Goal: Task Accomplishment & Management: Use online tool/utility

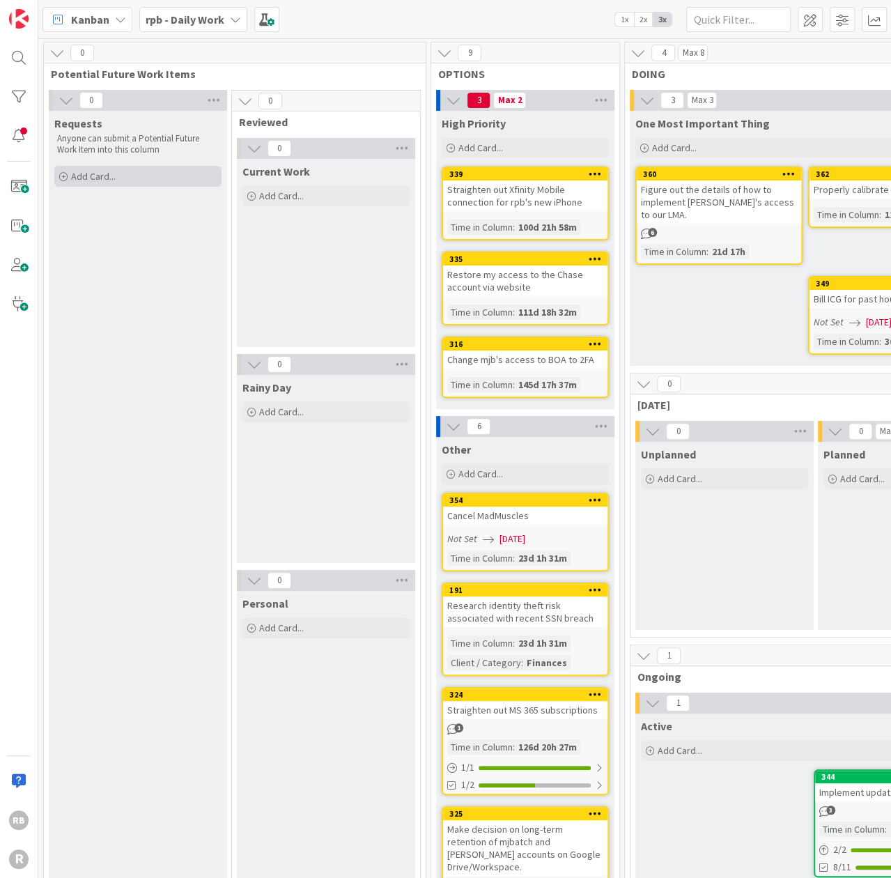
click at [104, 174] on span "Add Card..." at bounding box center [93, 176] width 45 height 13
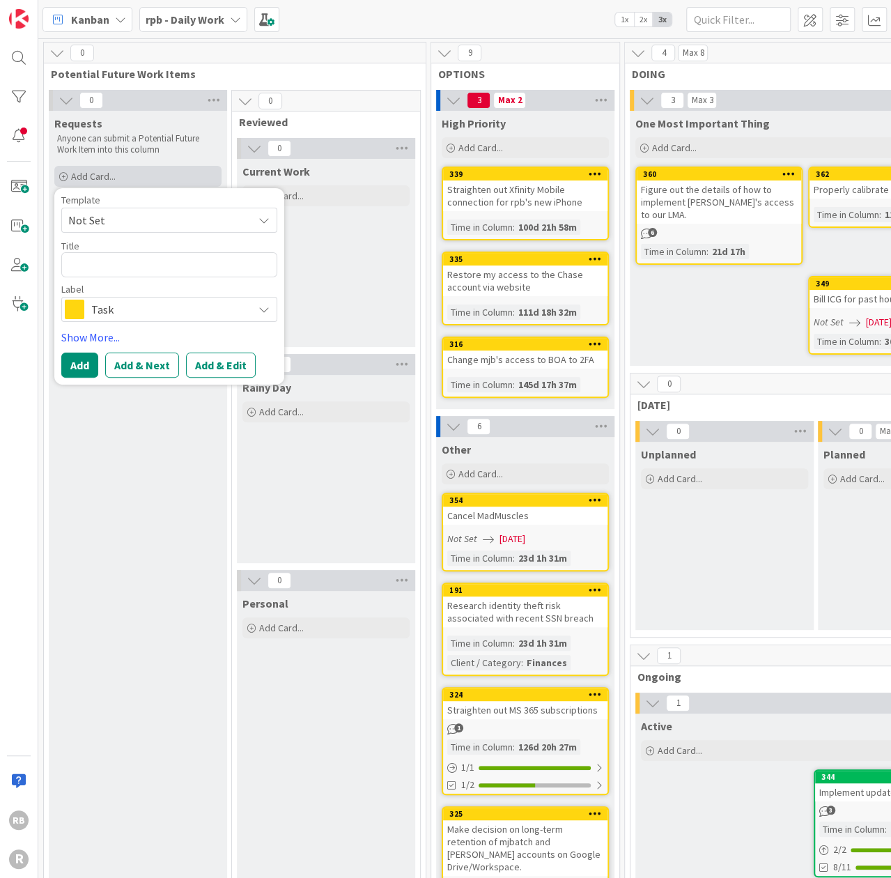
type textarea "x"
type textarea "S"
type textarea "x"
type textarea "Se"
type textarea "x"
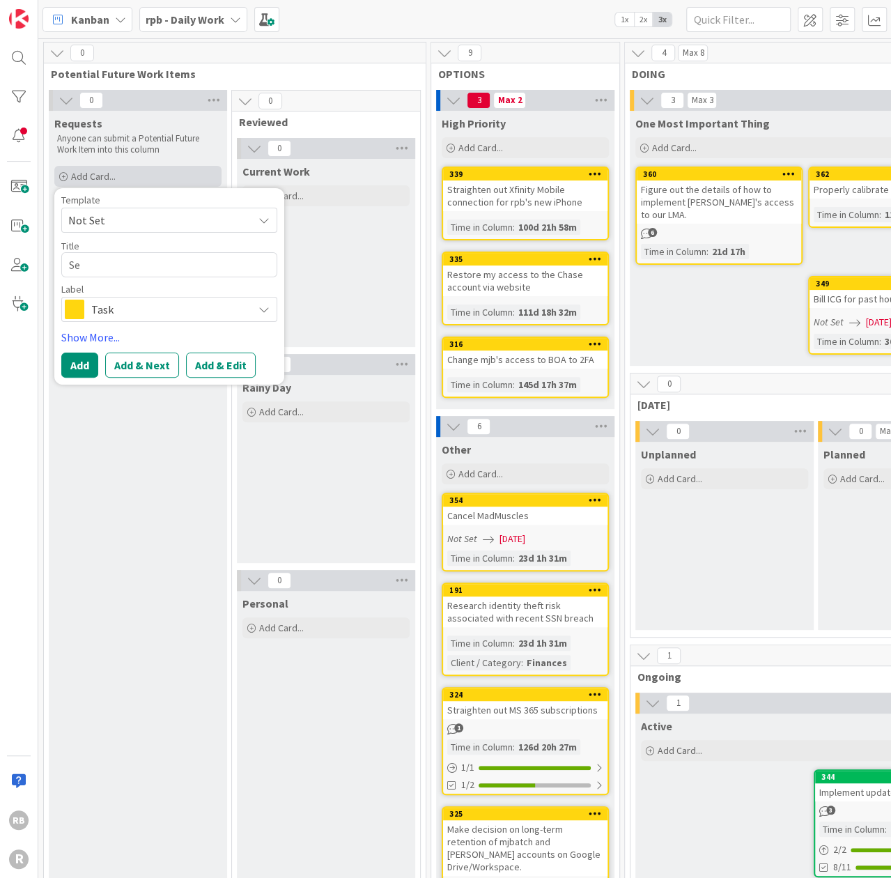
type textarea "Set"
type textarea "x"
type textarea "Set"
type textarea "x"
type textarea "Set u"
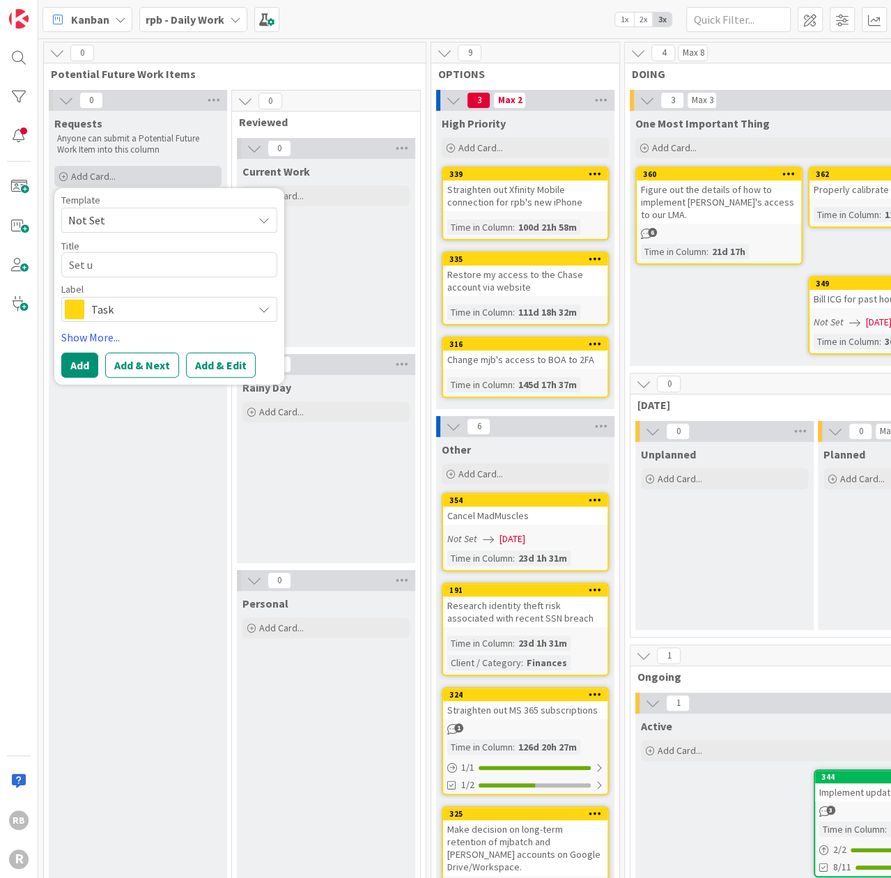
type textarea "x"
type textarea "Set up"
type textarea "x"
type textarea "Set up"
type textarea "x"
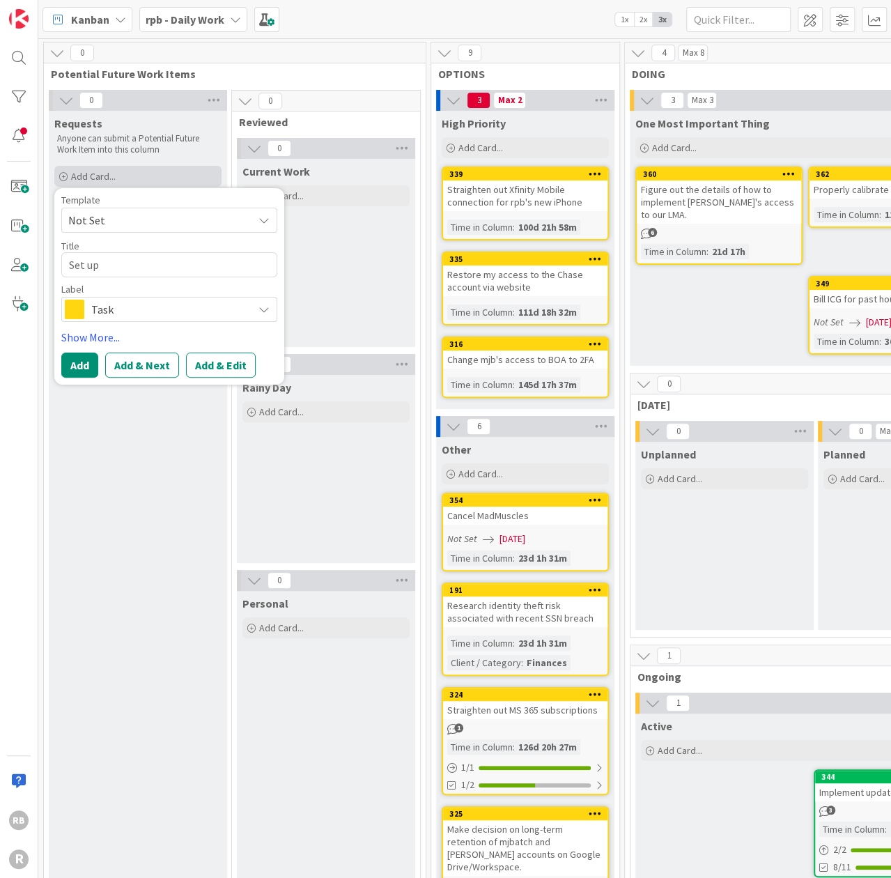
type textarea "Set up s"
type textarea "x"
type textarea "Set up sp"
type textarea "x"
type textarea "Set up spre"
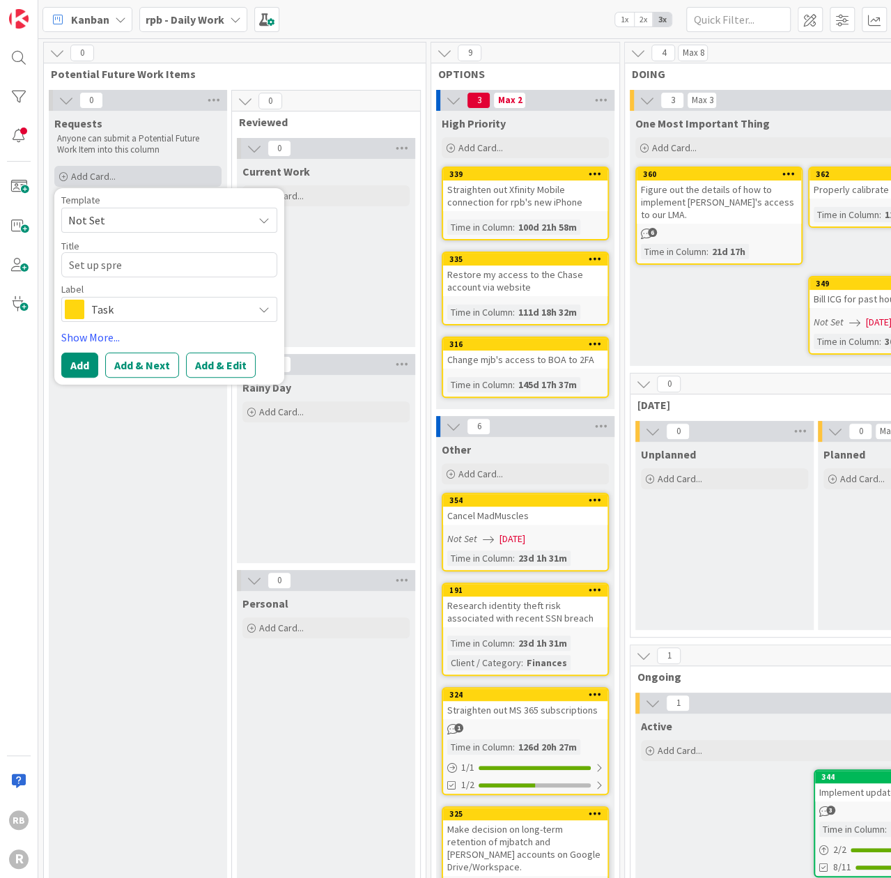
type textarea "x"
type textarea "Set up sprea"
type textarea "x"
type textarea "Set up spread"
type textarea "x"
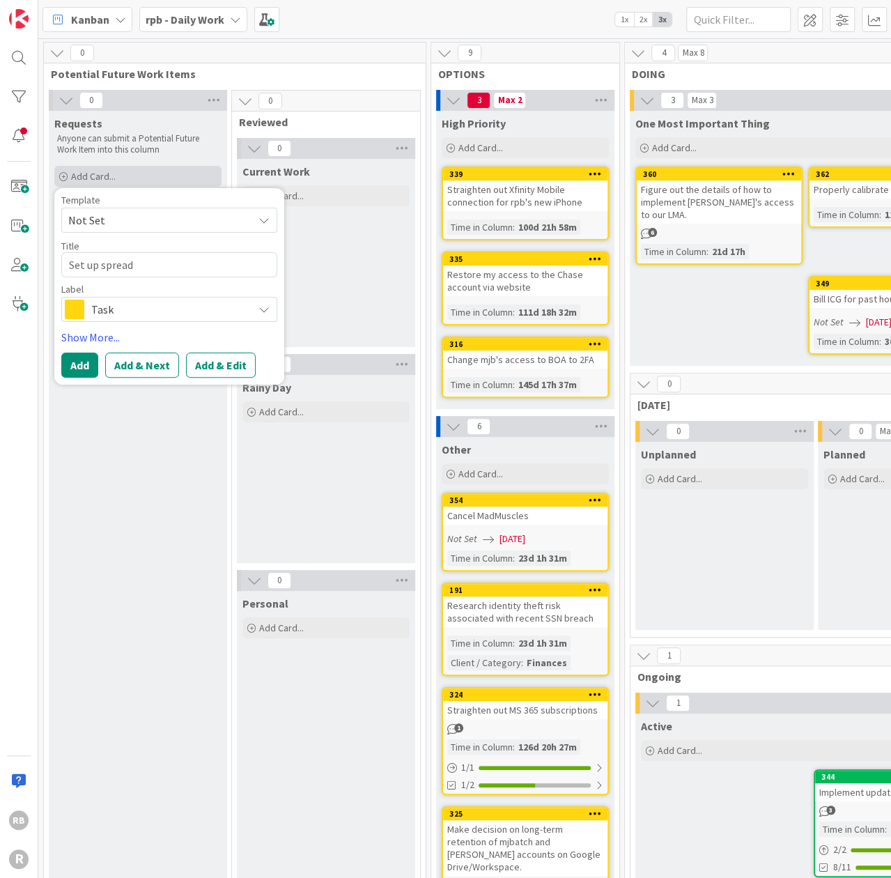
type textarea "Set up spreads"
type textarea "x"
type textarea "Set up spreadsh"
type textarea "x"
type textarea "Set up spreadshe"
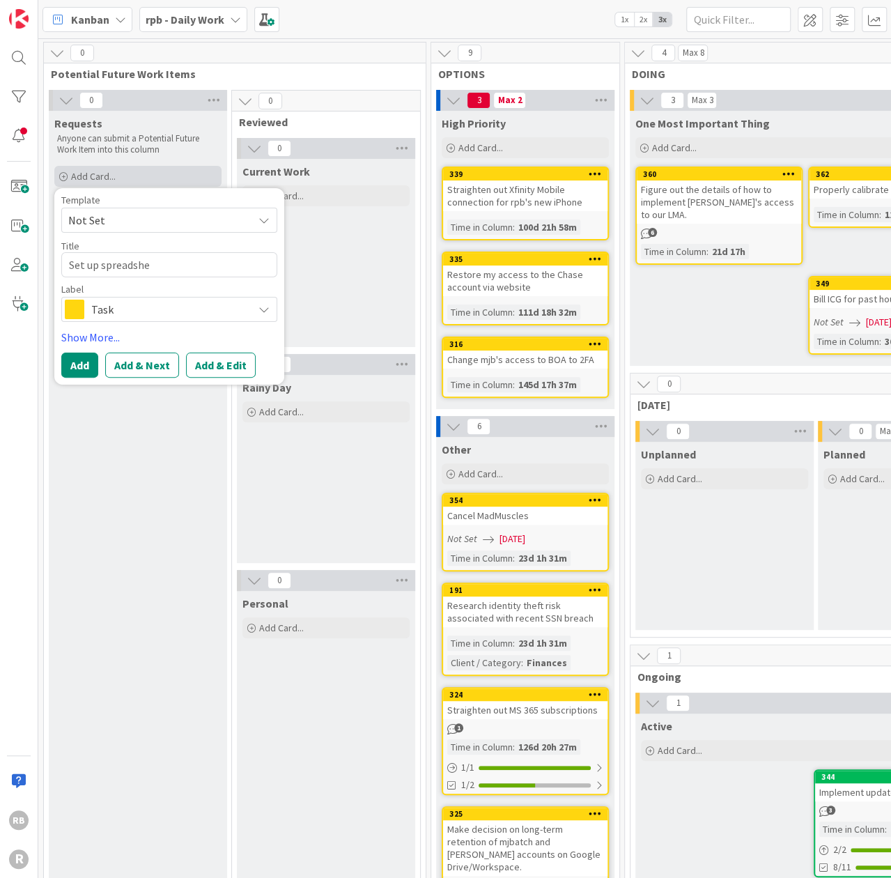
type textarea "x"
type textarea "Set up spreadshee"
type textarea "x"
type textarea "Set up spreadsheet"
type textarea "x"
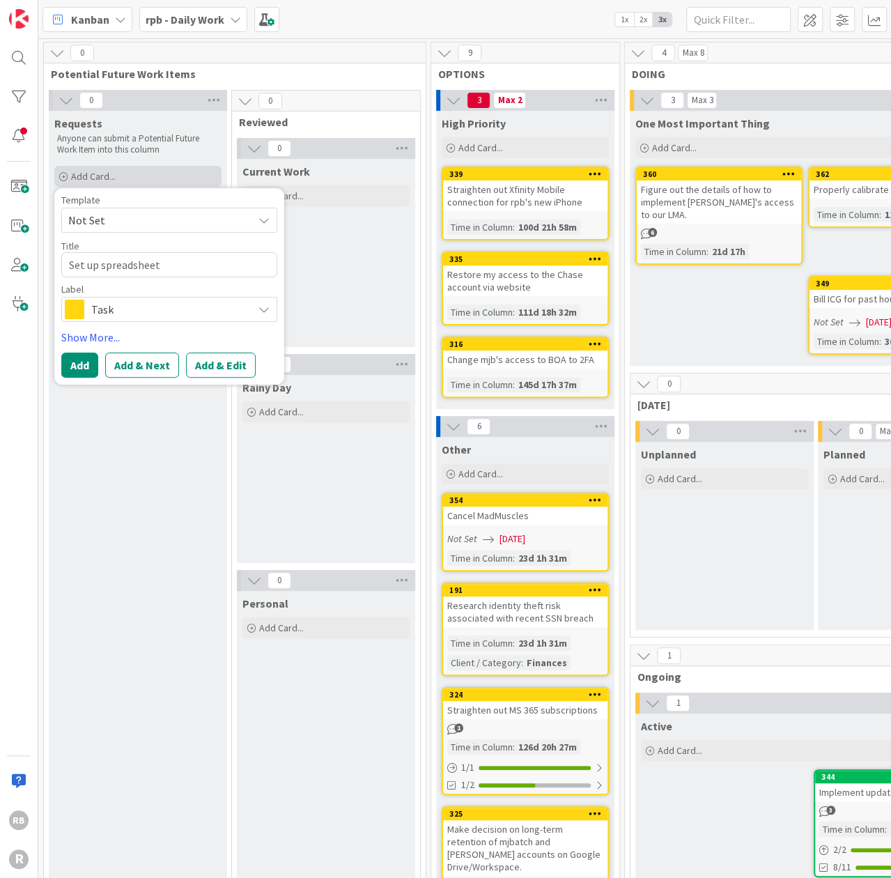
type textarea "Set up spreadsheet t"
type textarea "x"
type textarea "Set up spreadsheet to"
type textarea "x"
type textarea "Set up spreadsheet to"
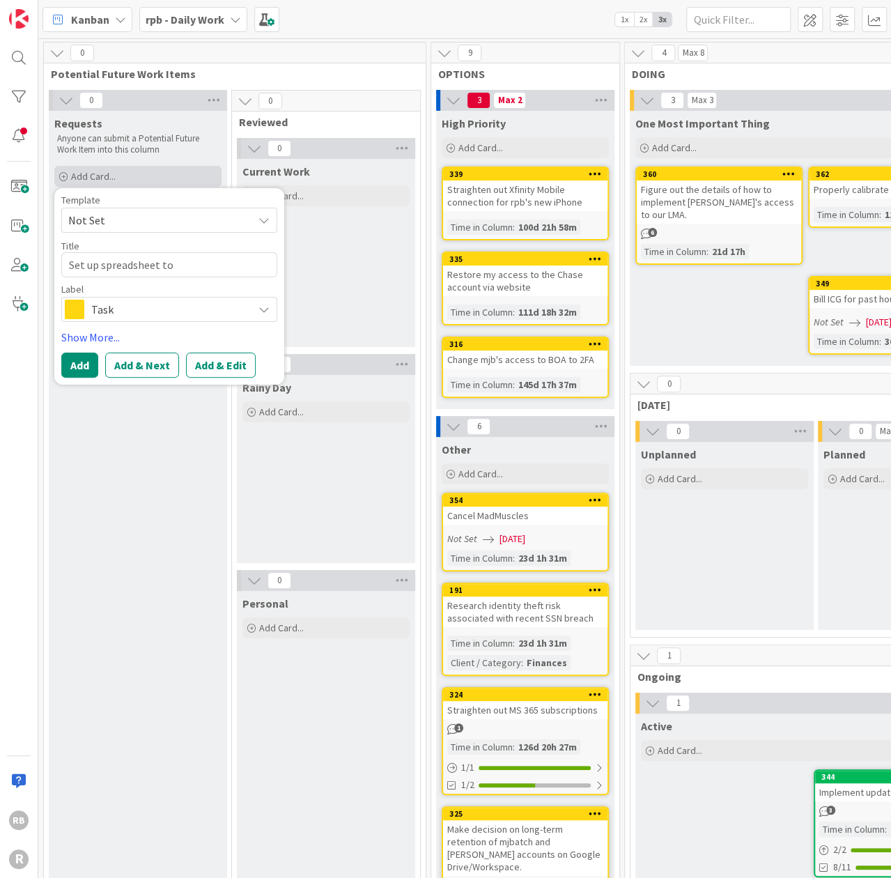
type textarea "x"
type textarea "Set up spreadsheet to t"
type textarea "x"
type textarea "Set up spreadsheet to tr"
type textarea "x"
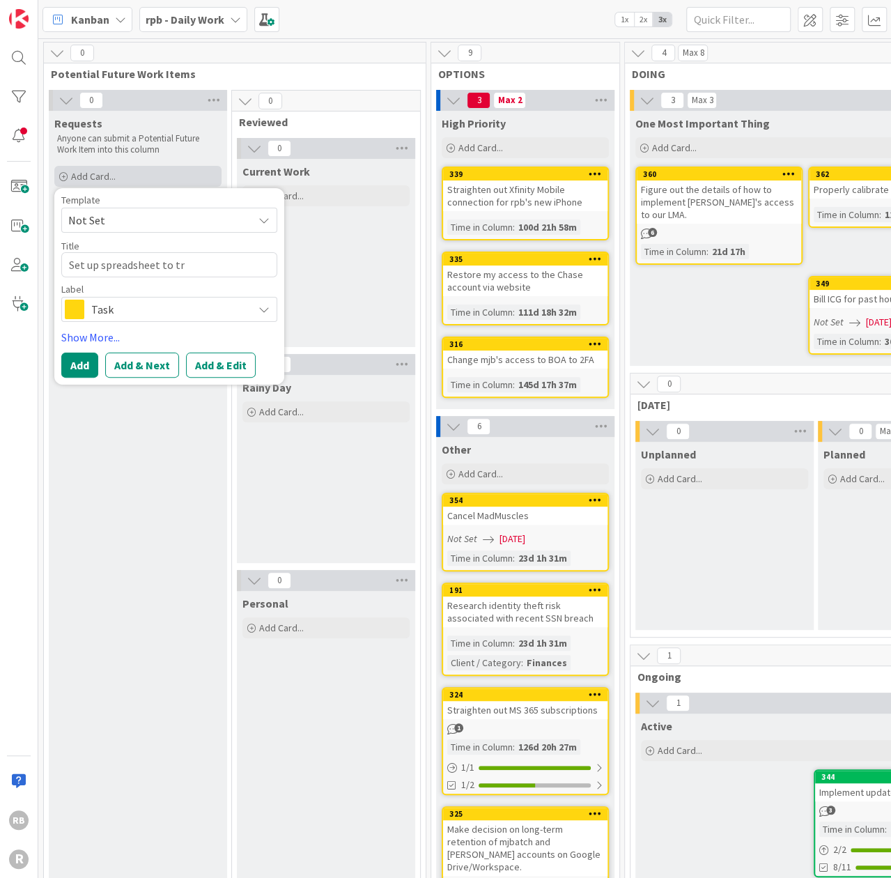
type textarea "Set up spreadsheet to tra"
type textarea "x"
type textarea "Set up spreadsheet to trac"
type textarea "x"
type textarea "Set up spreadsheet to track"
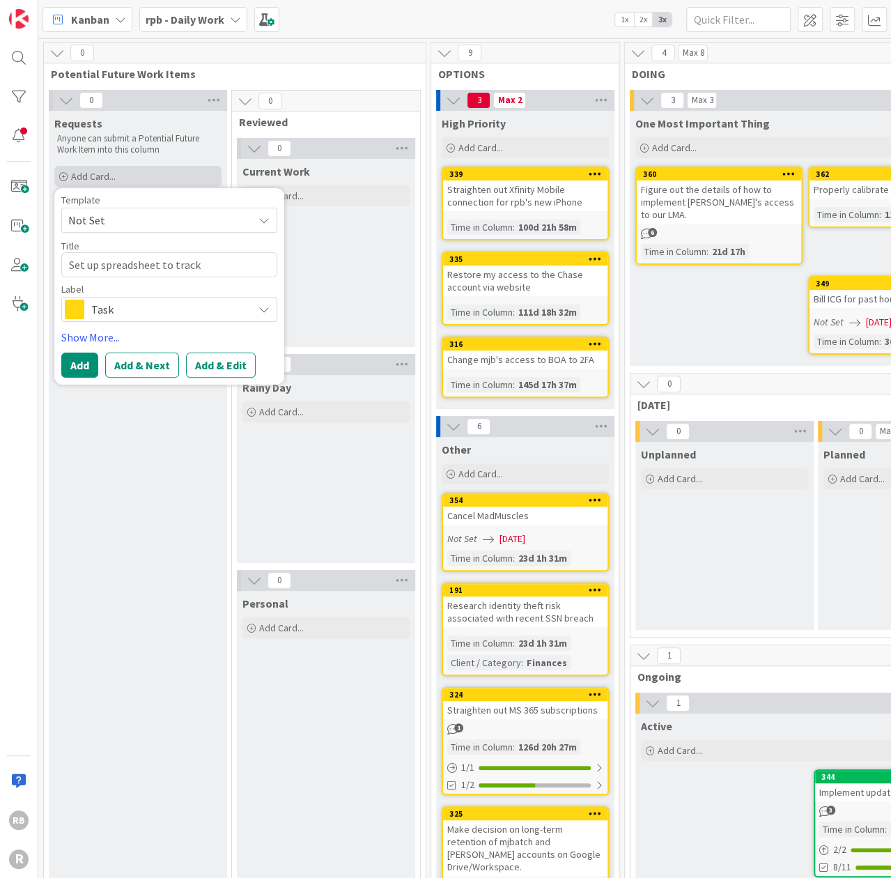
type textarea "x"
type textarea "Set up spreadsheet to track"
type textarea "x"
type textarea "Set up spreadsheet to track L"
type textarea "x"
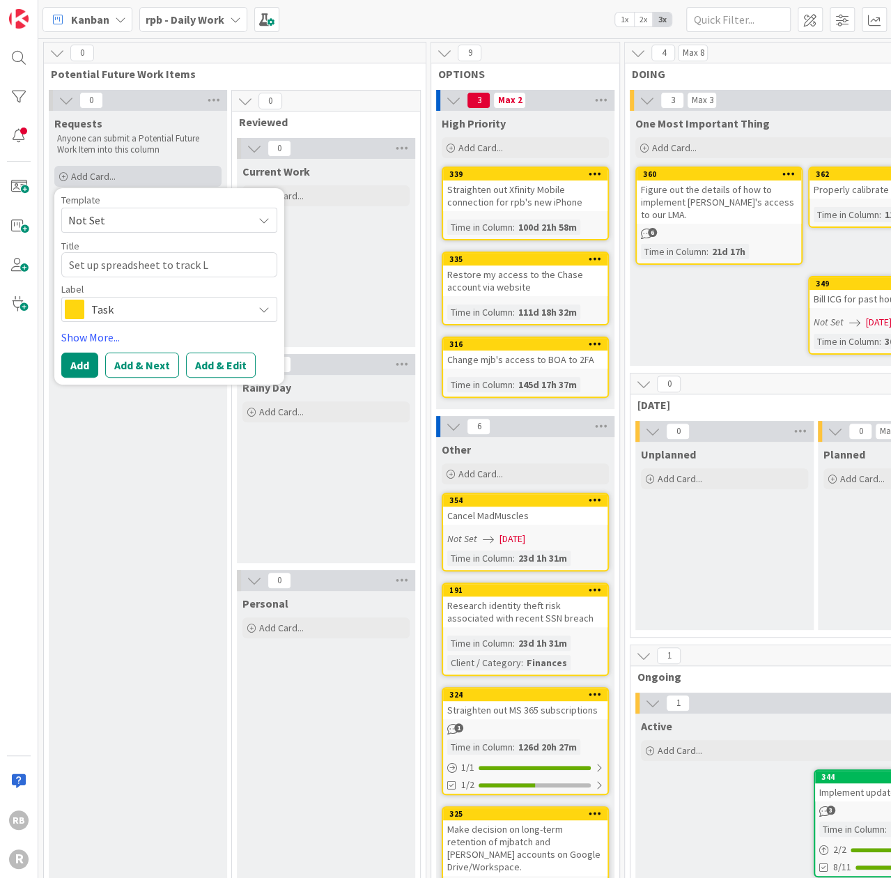
type textarea "Set up spreadsheet to track LM"
type textarea "x"
type textarea "Set up spreadsheet to track LMA"
type textarea "x"
type textarea "Set up spreadsheet to track LMA"
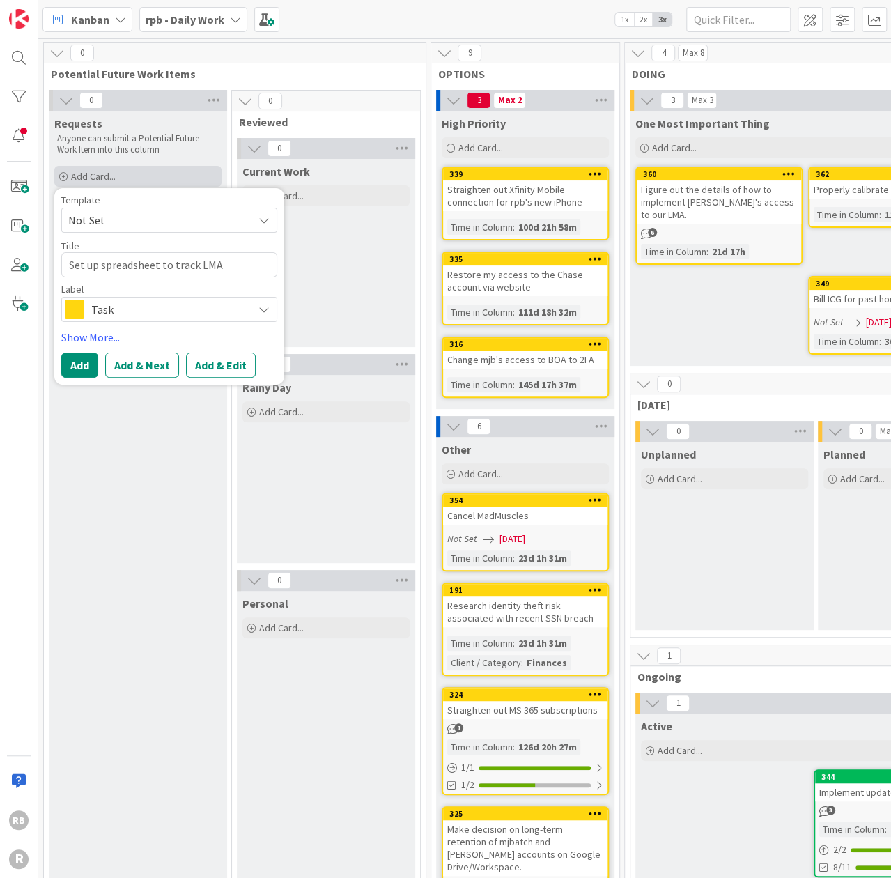
type textarea "x"
type textarea "Set up spreadsheet to track LMA t"
type textarea "x"
type textarea "Set up spreadsheet to track LMA tr"
type textarea "x"
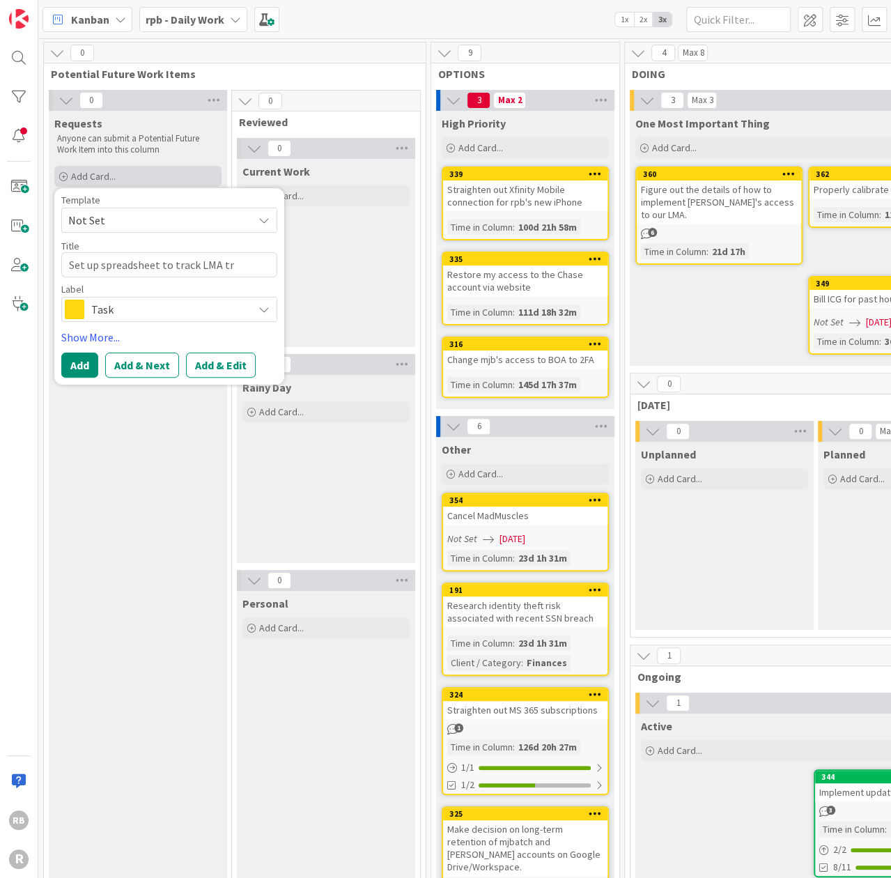
type textarea "Set up spreadsheet to track LMA trr"
type textarea "x"
type textarea "Set up spreadsheet to track LMA trran"
type textarea "x"
type textarea "Set up spreadsheet to track LMA trrans"
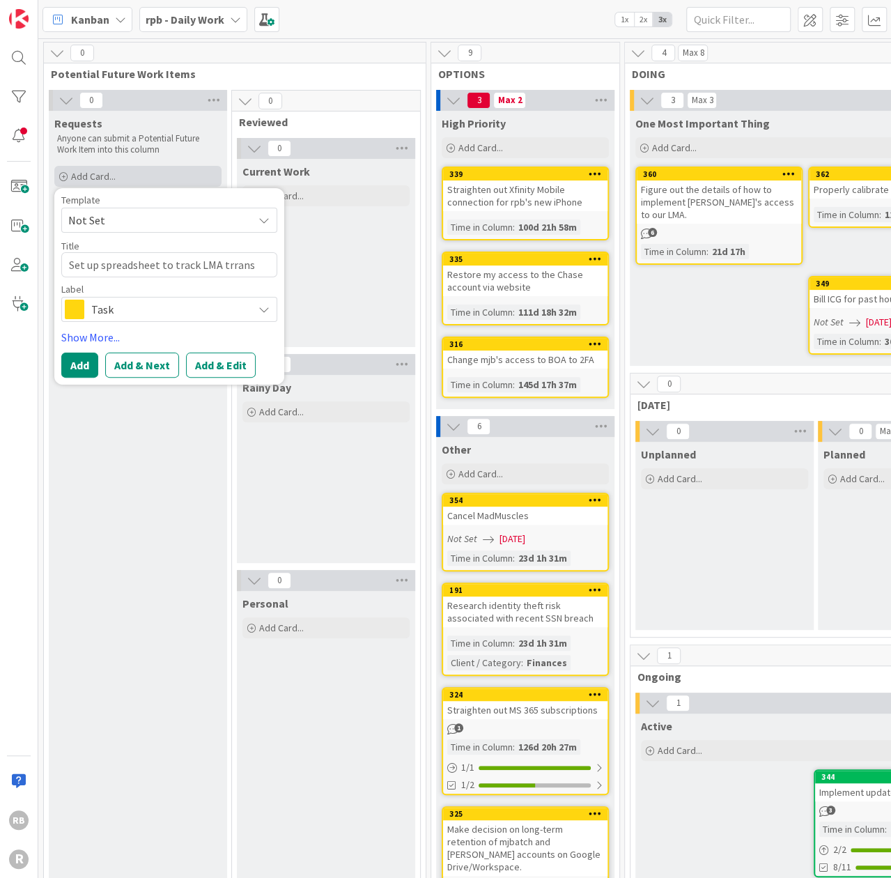
type textarea "x"
type textarea "Set up spreadsheet to track LMA trransf"
type textarea "x"
type textarea "Set up spreadsheet to track LMA trransfe"
type textarea "x"
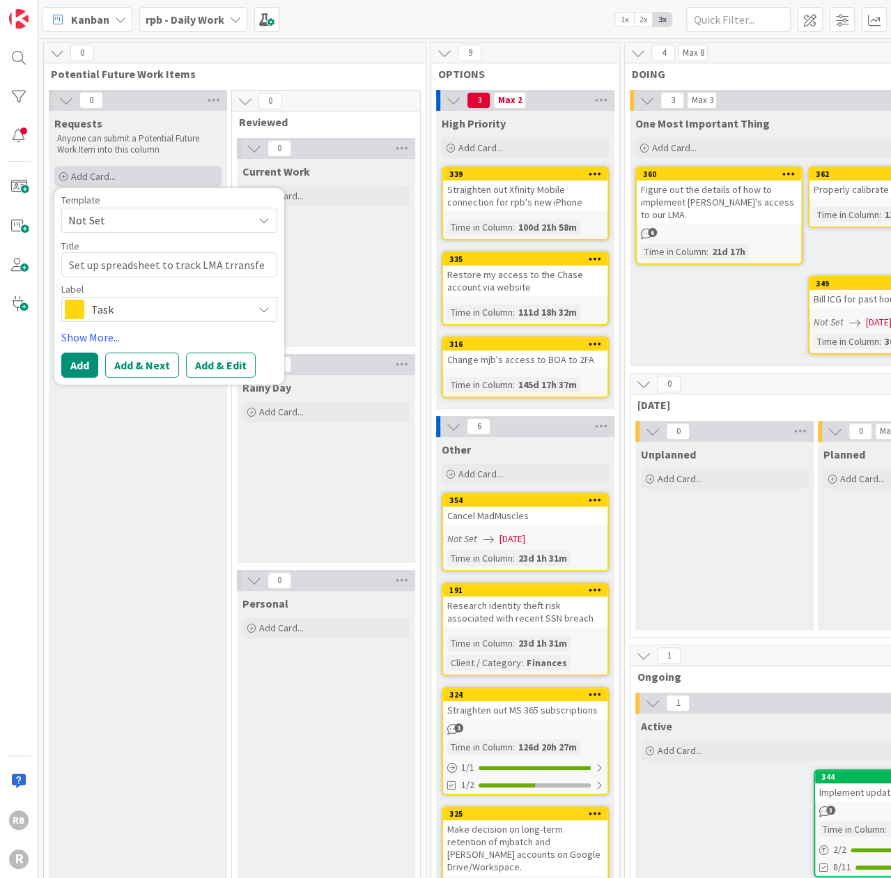
type textarea "Set up spreadsheet to track LMA trransfer"
type textarea "x"
type textarea "Set up spreadsheet to track LMA trransfers"
type textarea "x"
type textarea "Set up spreadsheet to track LMA trransfers"
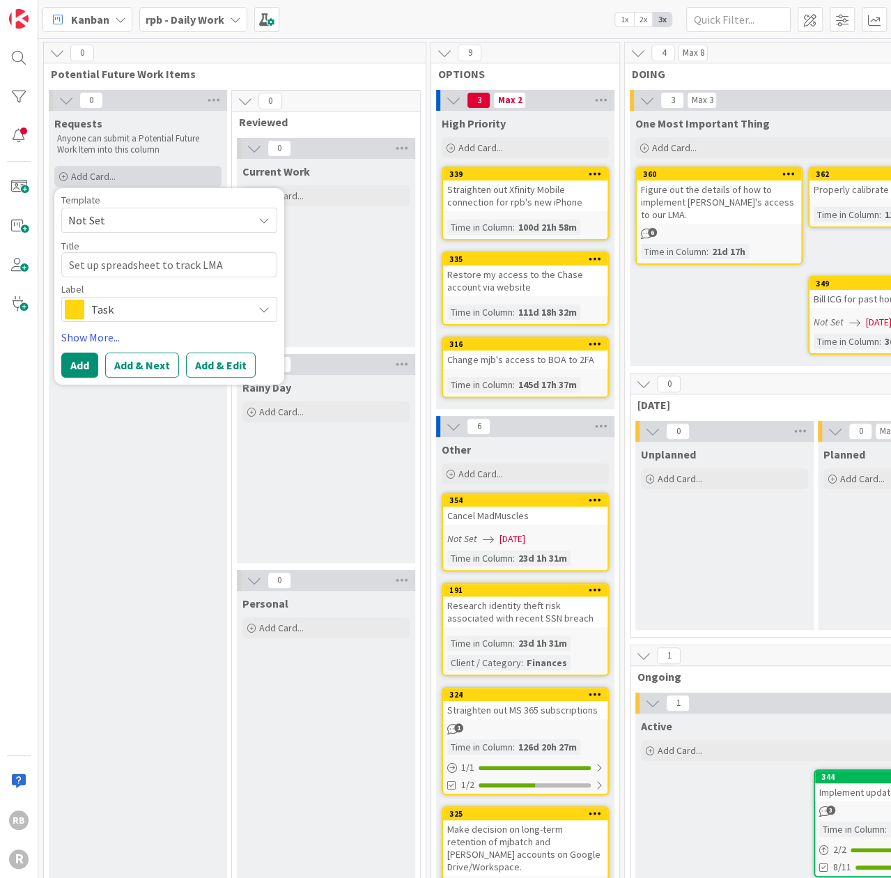
type textarea "x"
type textarea "Set up spreadsheet to track LMA trransfers a"
type textarea "x"
type textarea "Set up spreadsheet to track LMA trransfers an"
type textarea "x"
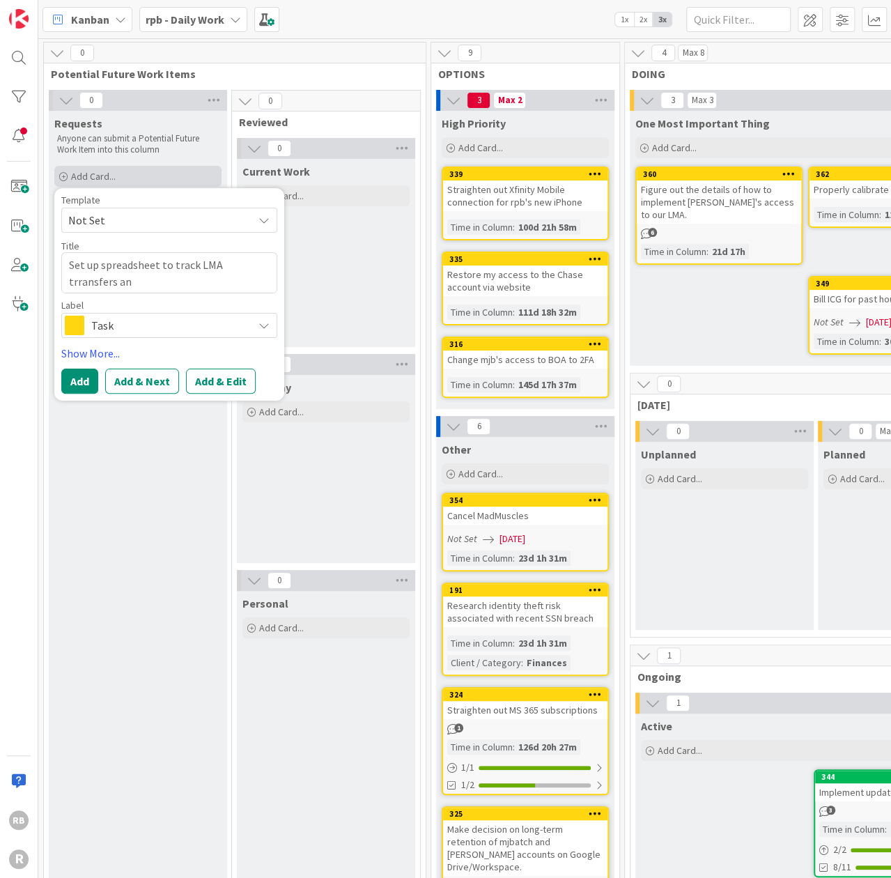
type textarea "Set up spreadsheet to track LMA trransfers and"
type textarea "x"
type textarea "Set up spreadsheet to track LMA trransfers and"
type textarea "x"
type textarea "Set up spreadsheet to track LMA trransfers and p"
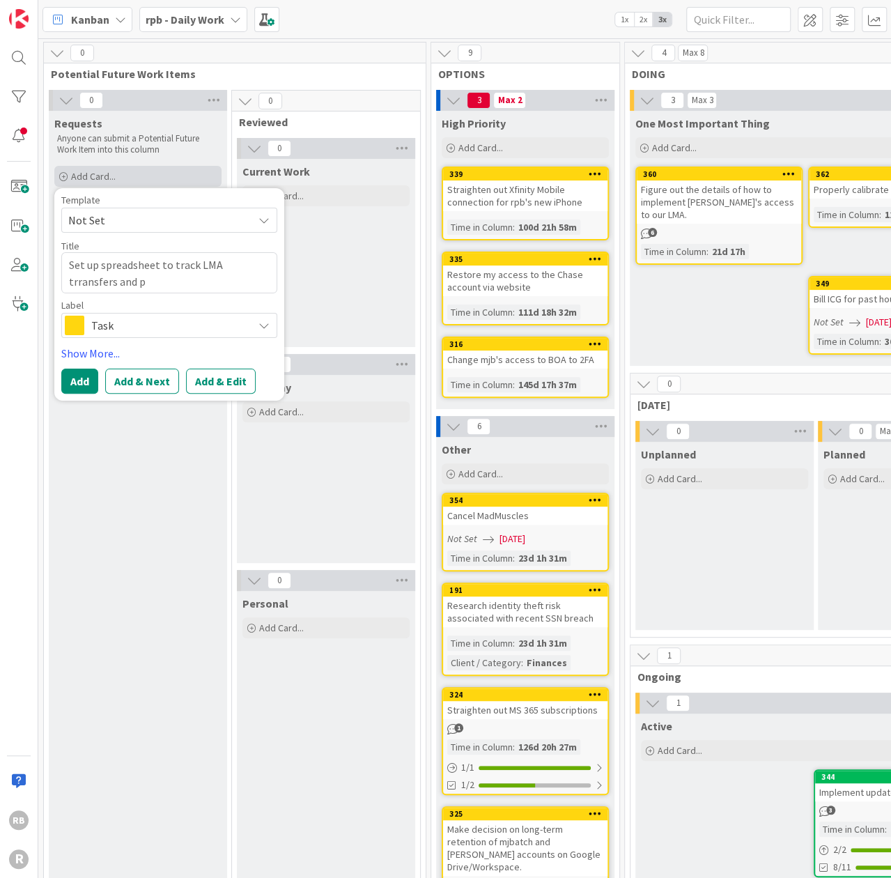
type textarea "x"
type textarea "Set up spreadsheet to track LMA trransfers and pa"
type textarea "x"
type textarea "Set up spreadsheet to track LMA trransfers and pay"
type textarea "x"
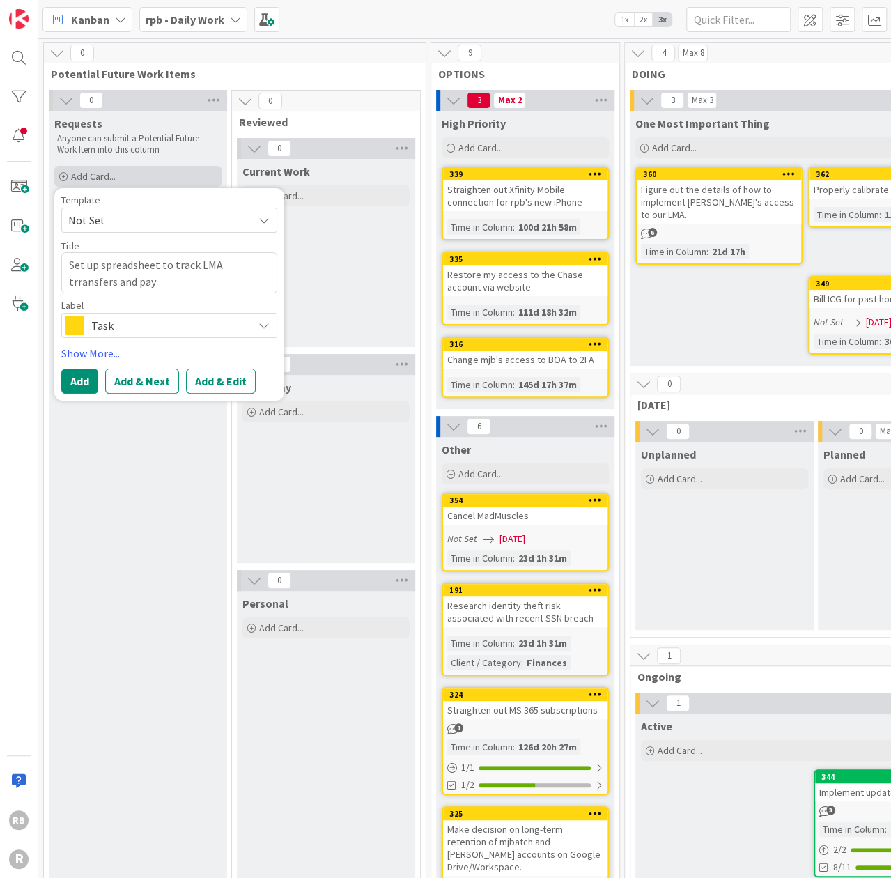
type textarea "Set up spreadsheet to track LMA trransfers and paym"
type textarea "x"
type textarea "Set up spreadsheet to track LMA trransfers and payme"
type textarea "x"
type textarea "Set up spreadsheet to track LMA trransfers and paymen"
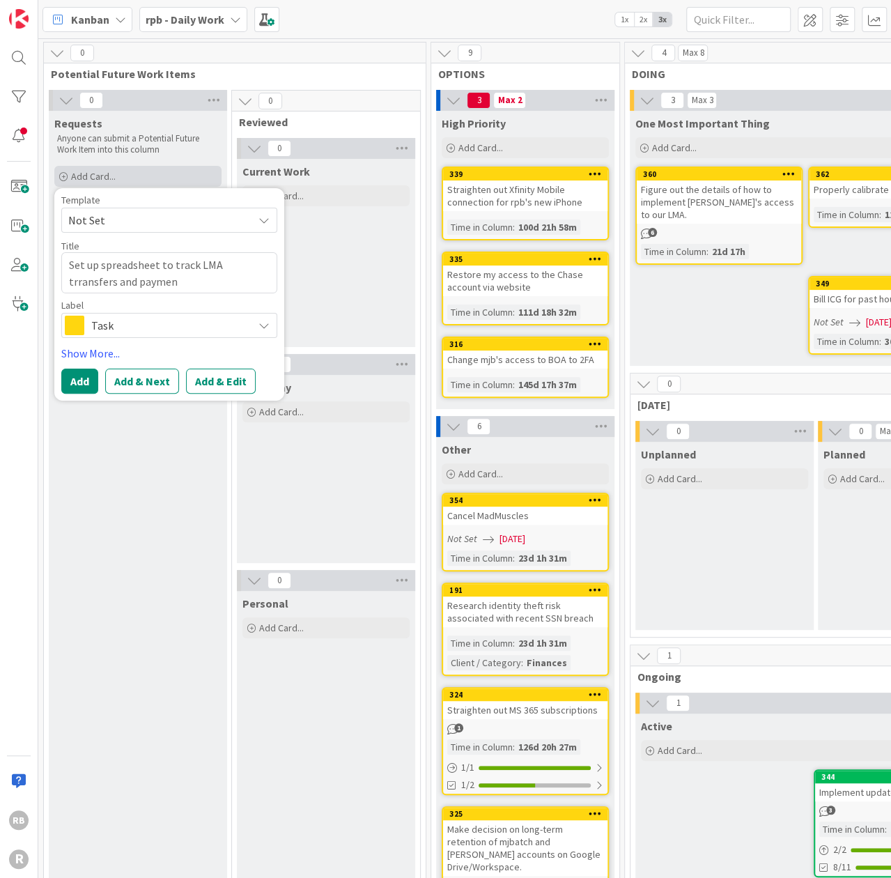
type textarea "x"
type textarea "Set up spreadsheet to track LMA trransfers and payment"
type textarea "x"
type textarea "Set up spreadsheet to track LMA trransfers and payments"
click at [228, 263] on textarea "Set up spreadsheet to track LMA trransfers and payments" at bounding box center [169, 272] width 216 height 41
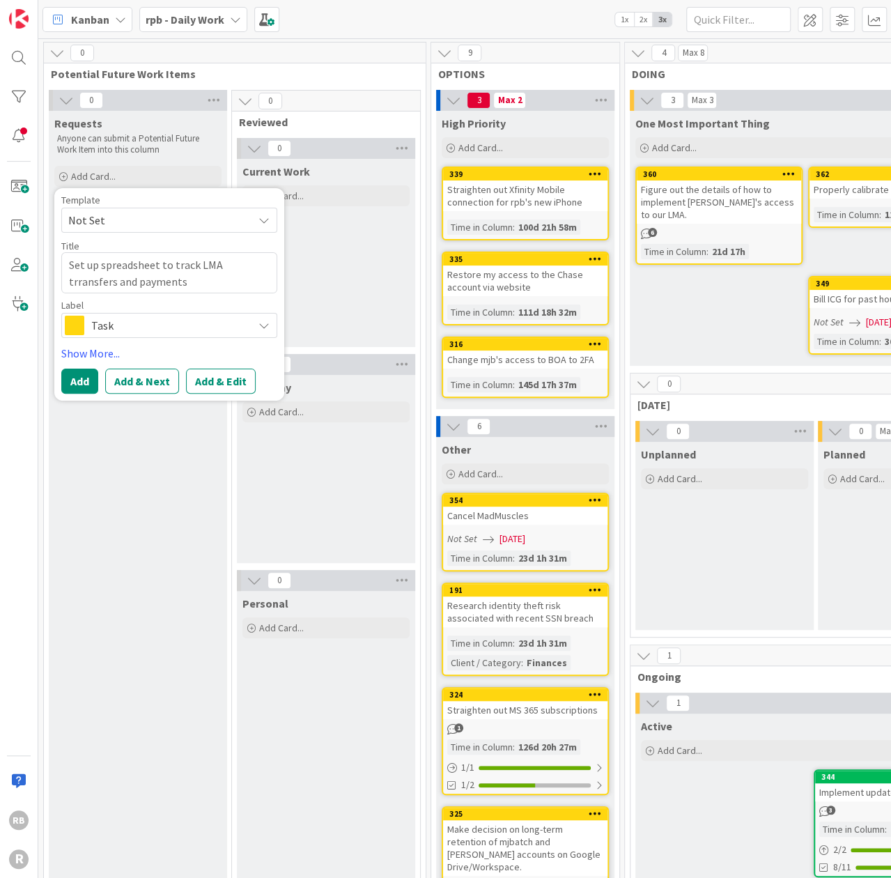
type textarea "x"
type textarea "Set up spreadsheet to track LMA transfers and payments"
click at [82, 380] on button "Add" at bounding box center [79, 381] width 37 height 25
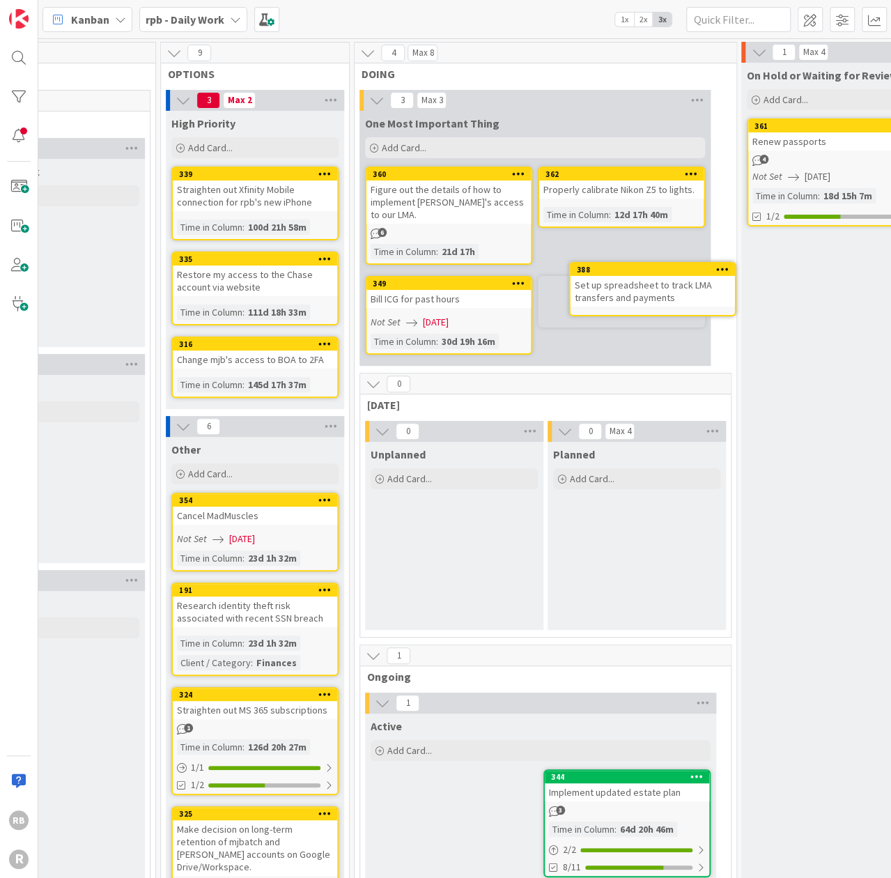
scroll to position [0, 272]
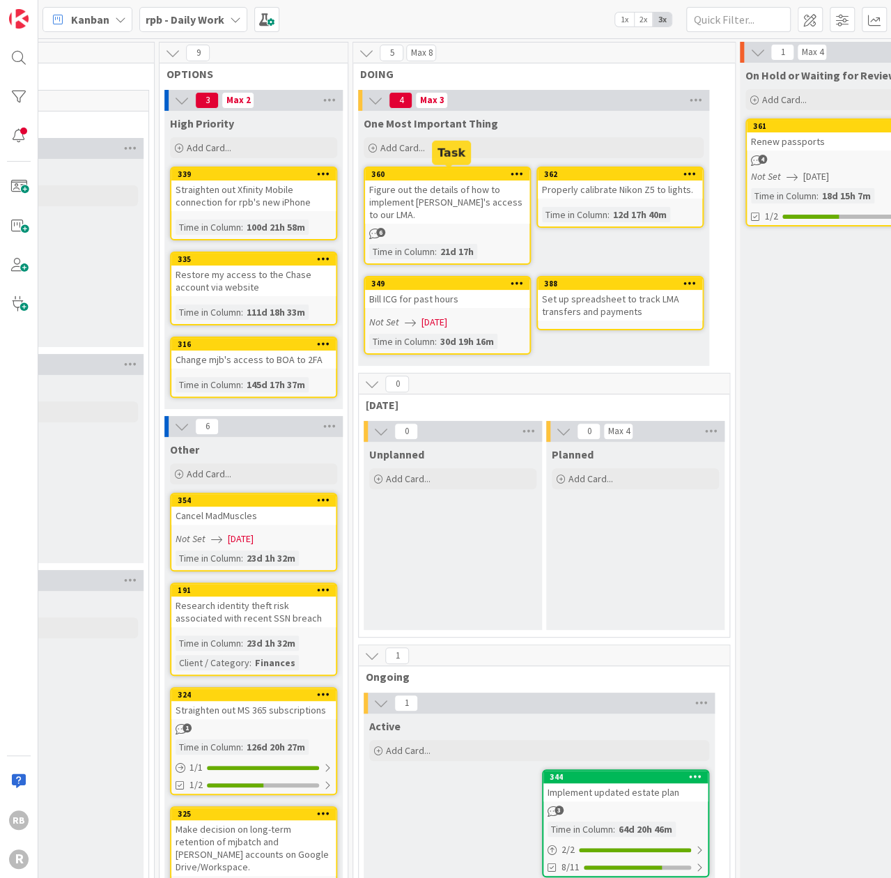
click at [435, 170] on div "360" at bounding box center [450, 174] width 158 height 10
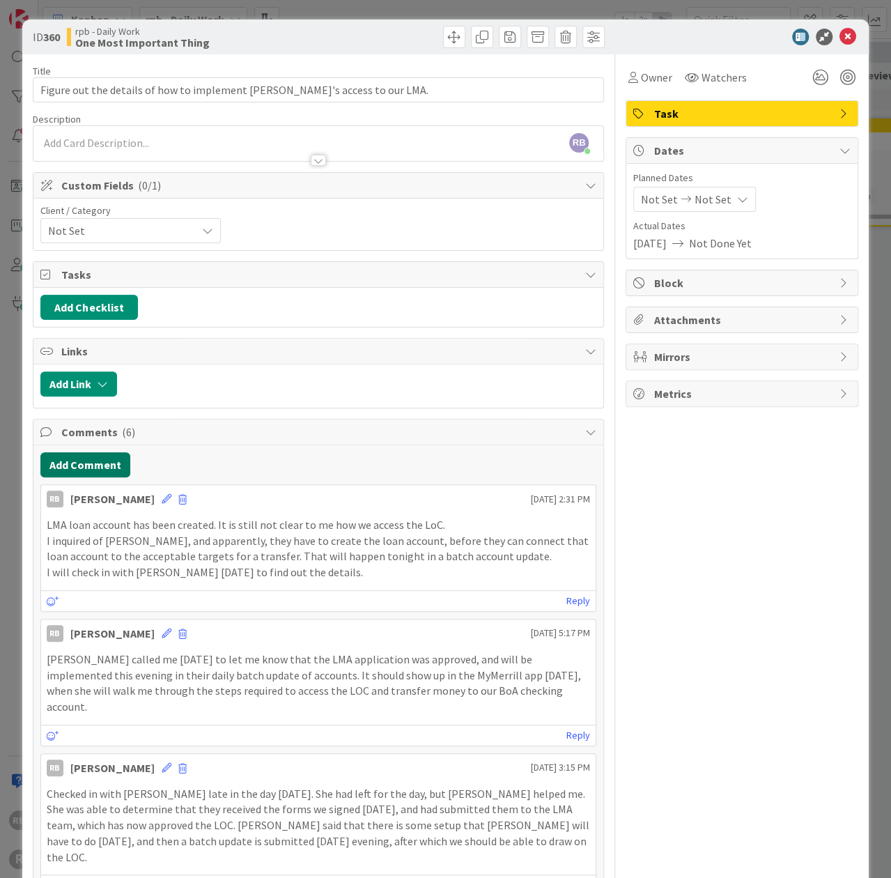
click at [97, 458] on button "Add Comment" at bounding box center [85, 464] width 90 height 25
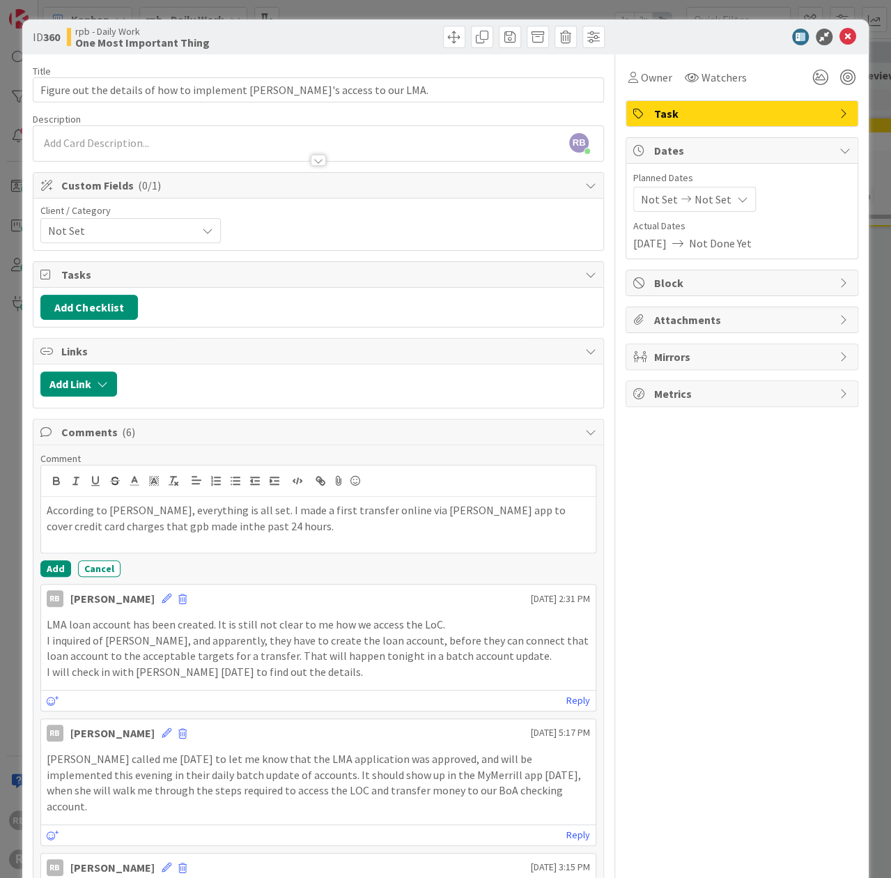
click at [127, 523] on p "According to [PERSON_NAME], everything is all set. I made a first transfer onli…" at bounding box center [318, 517] width 543 height 31
click at [216, 521] on p "According to [PERSON_NAME], everything is all set. I made a first transfer onli…" at bounding box center [318, 517] width 543 height 31
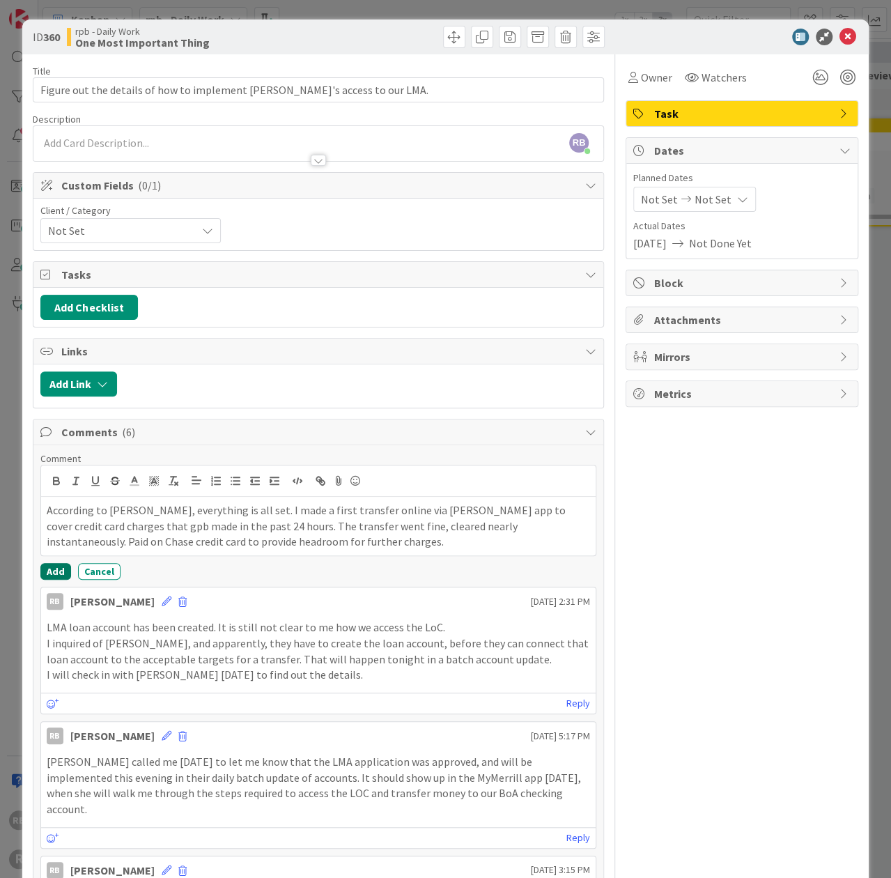
click at [57, 565] on button "Add" at bounding box center [55, 571] width 31 height 17
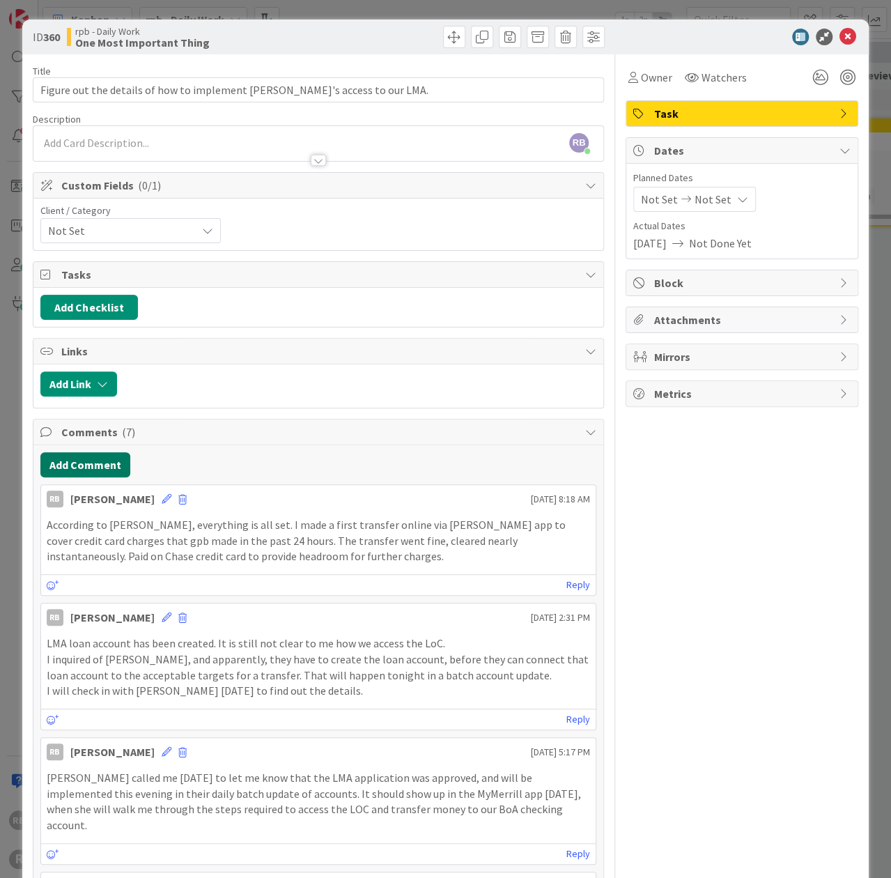
click at [96, 460] on button "Add Comment" at bounding box center [85, 464] width 90 height 25
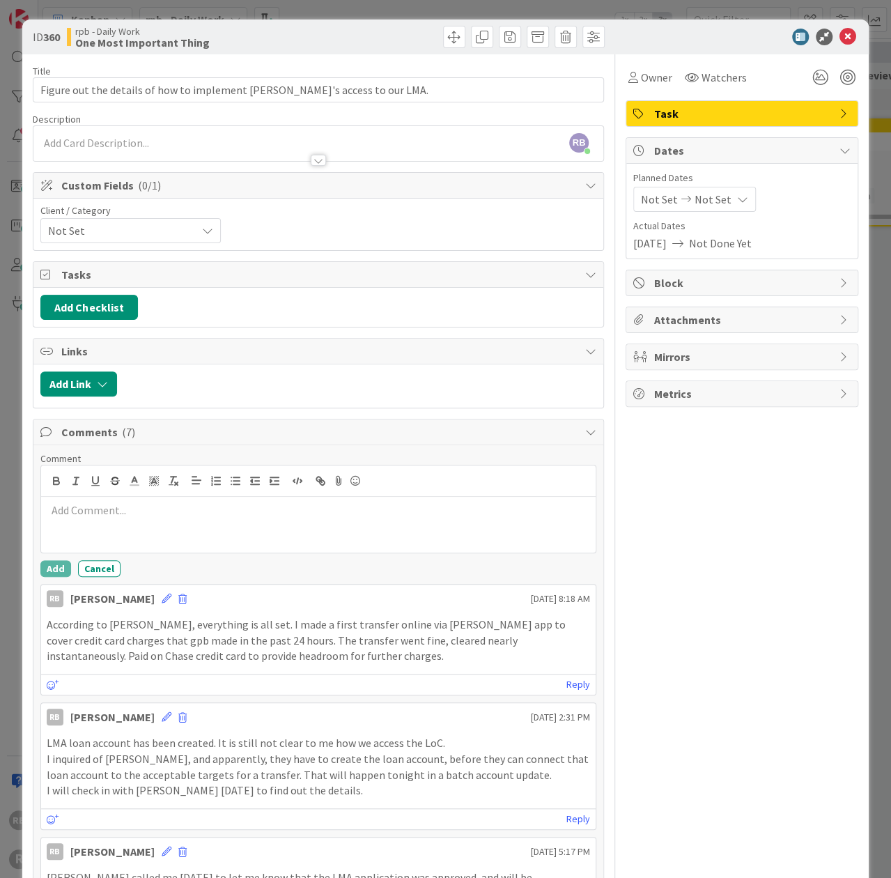
click at [88, 507] on p at bounding box center [318, 510] width 543 height 16
click at [56, 567] on button "Add" at bounding box center [55, 568] width 31 height 17
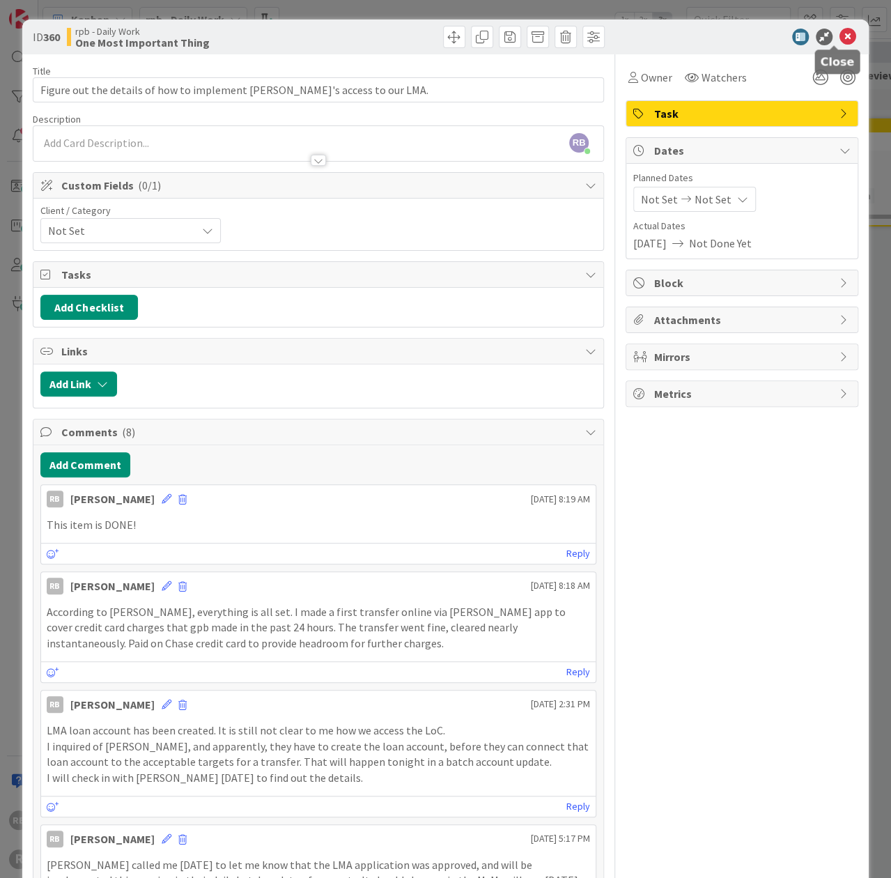
click at [839, 35] on icon at bounding box center [847, 37] width 17 height 17
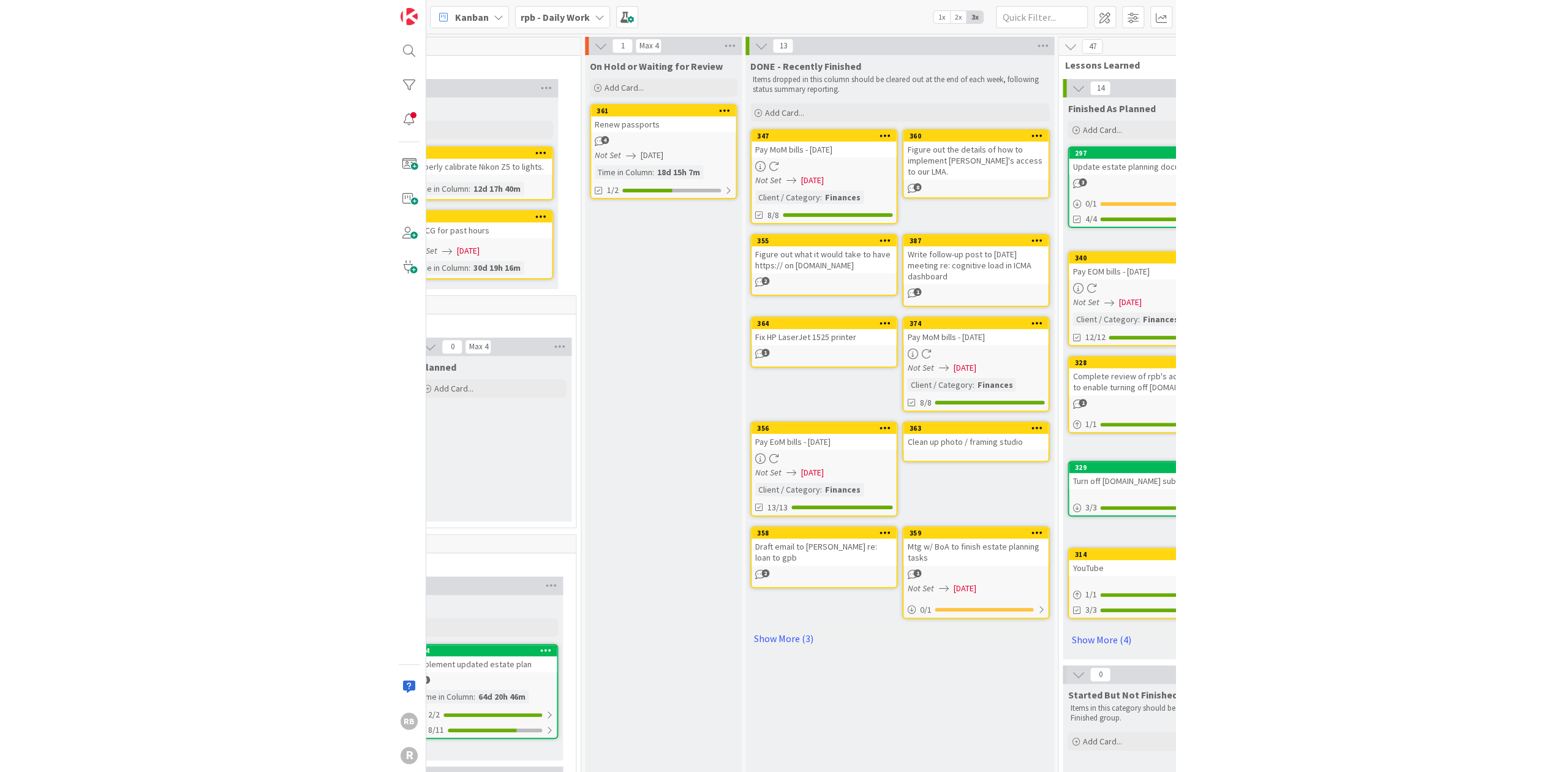
scroll to position [0, 52]
